Goal: Task Accomplishment & Management: Manage account settings

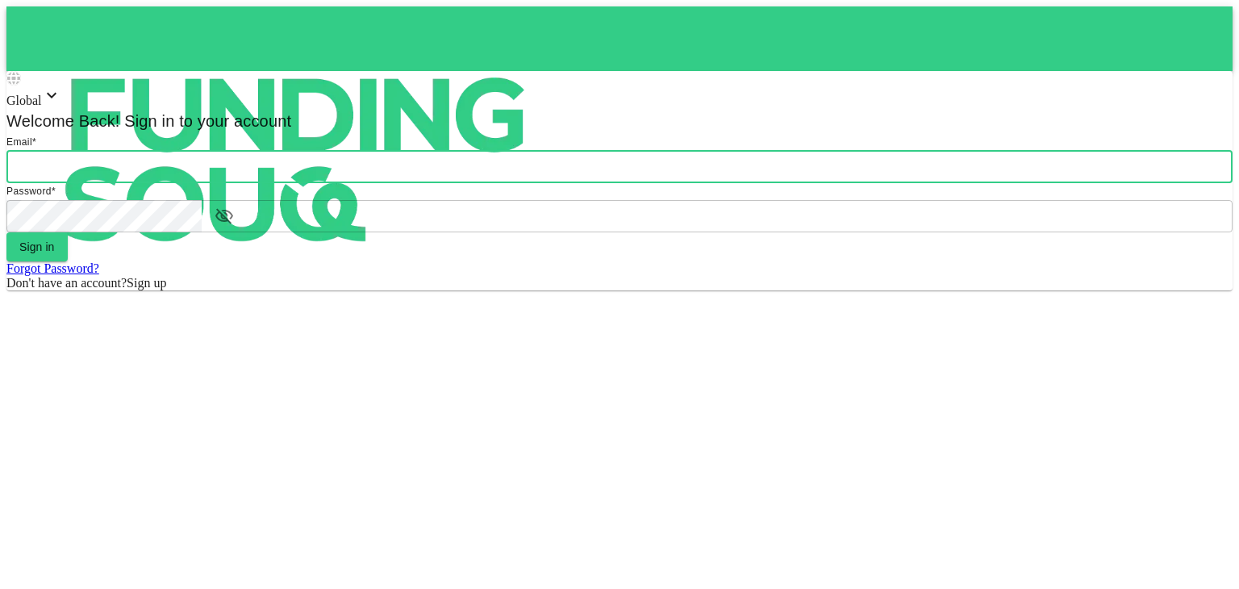
type input "[PERSON_NAME][EMAIL_ADDRESS][DOMAIN_NAME]"
click at [68, 261] on button "Sign in" at bounding box center [36, 246] width 61 height 29
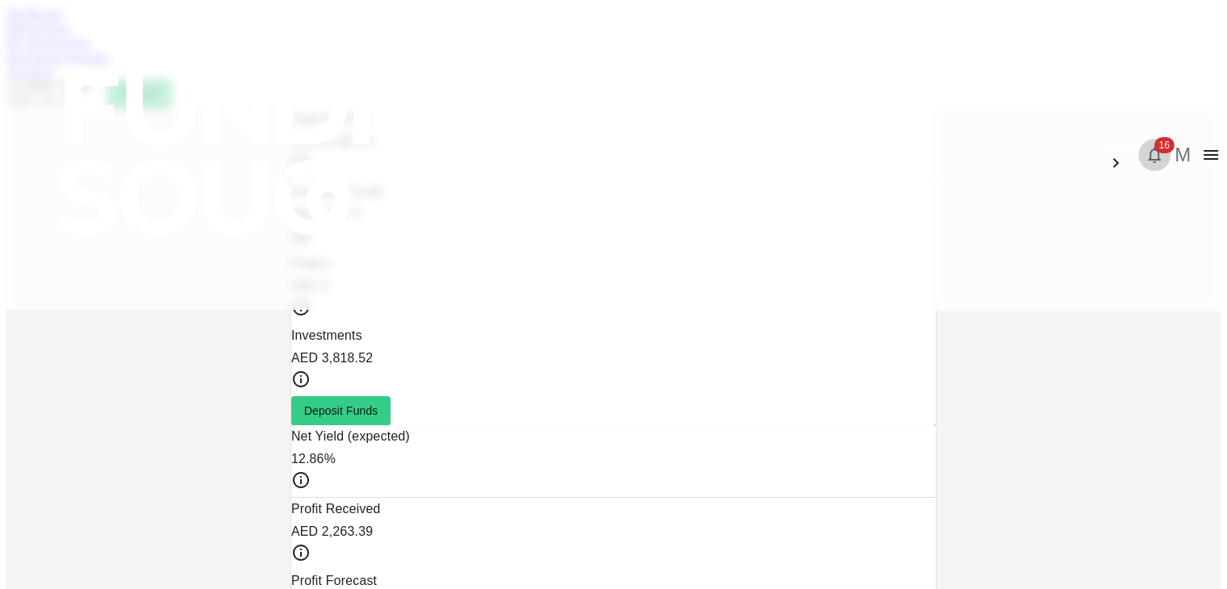
click at [1145, 145] on icon "button" at bounding box center [1154, 154] width 19 height 19
